Goal: Task Accomplishment & Management: Manage account settings

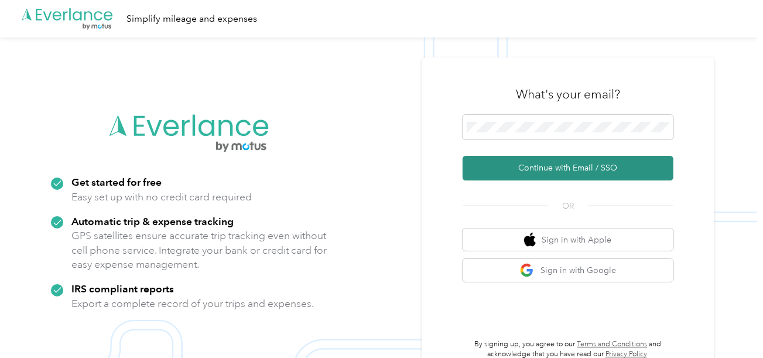
click at [505, 171] on button "Continue with Email / SSO" at bounding box center [567, 168] width 211 height 25
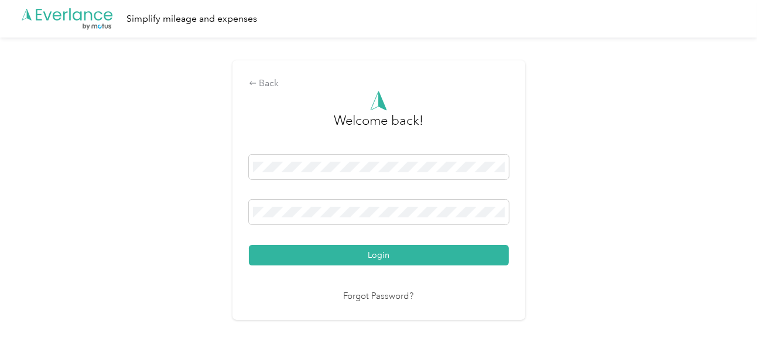
click at [390, 243] on div "Login" at bounding box center [379, 210] width 260 height 111
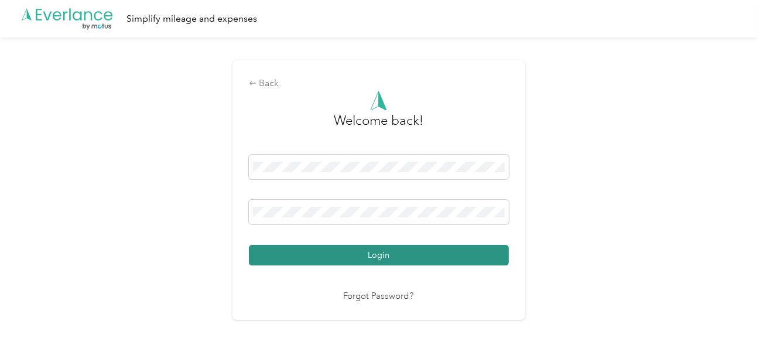
click at [394, 250] on button "Login" at bounding box center [379, 255] width 260 height 20
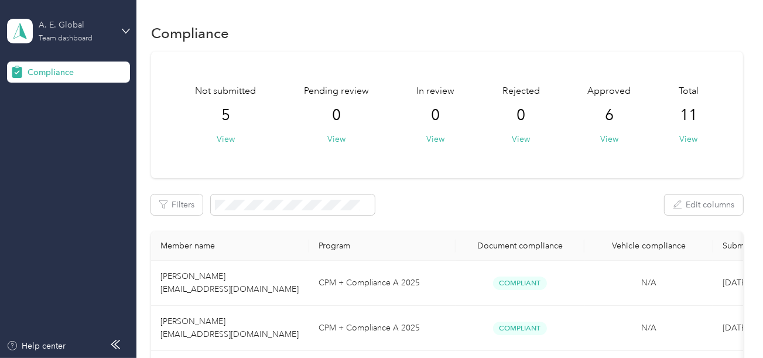
click at [80, 43] on div "A. E. Global Team dashboard" at bounding box center [68, 31] width 123 height 41
click at [66, 118] on div "Log out" at bounding box center [130, 122] width 230 height 20
